Goal: Task Accomplishment & Management: Use online tool/utility

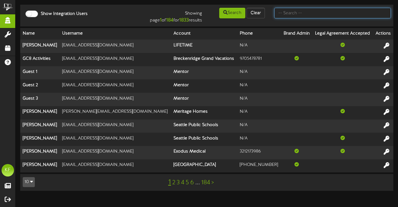
click at [292, 15] on input "text" at bounding box center [332, 13] width 117 height 11
type input "cam banner"
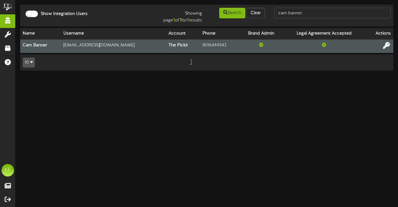
click at [386, 46] on icon at bounding box center [386, 45] width 7 height 7
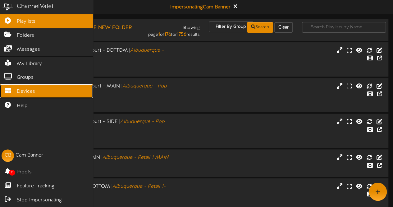
click at [0, 87] on icon at bounding box center [8, 89] width 16 height 5
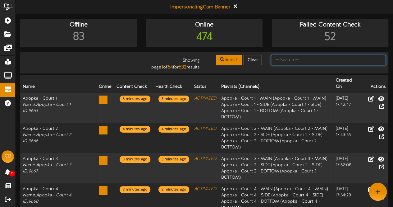
click at [299, 61] on input "text" at bounding box center [328, 60] width 115 height 11
type input "cumming"
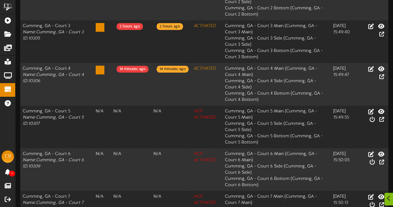
scroll to position [193, 0]
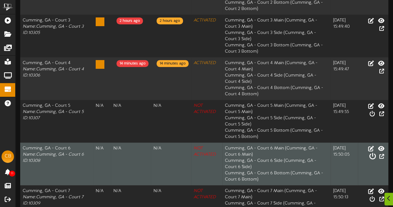
click at [376, 153] on icon at bounding box center [372, 156] width 7 height 7
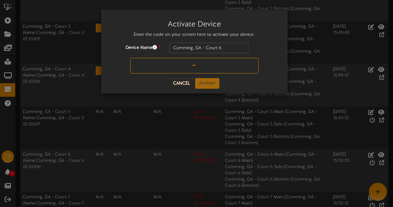
click at [198, 69] on input "text" at bounding box center [194, 66] width 128 height 16
type input "0705M9"
click at [206, 82] on button "Activate" at bounding box center [207, 83] width 24 height 11
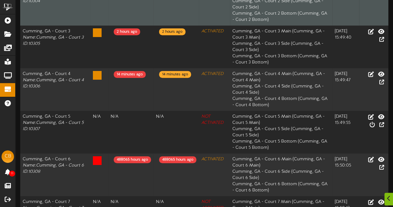
scroll to position [201, 0]
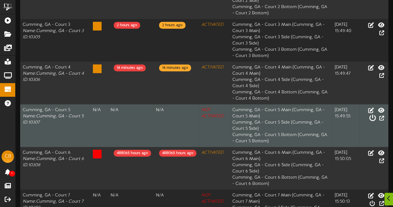
click at [378, 114] on button "Activate Device" at bounding box center [372, 119] width 11 height 10
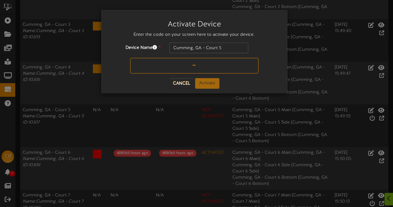
click at [202, 65] on input "text" at bounding box center [194, 66] width 128 height 16
type input "6GX34M"
click at [202, 83] on button "Activate" at bounding box center [207, 83] width 24 height 11
